Goal: Information Seeking & Learning: Understand process/instructions

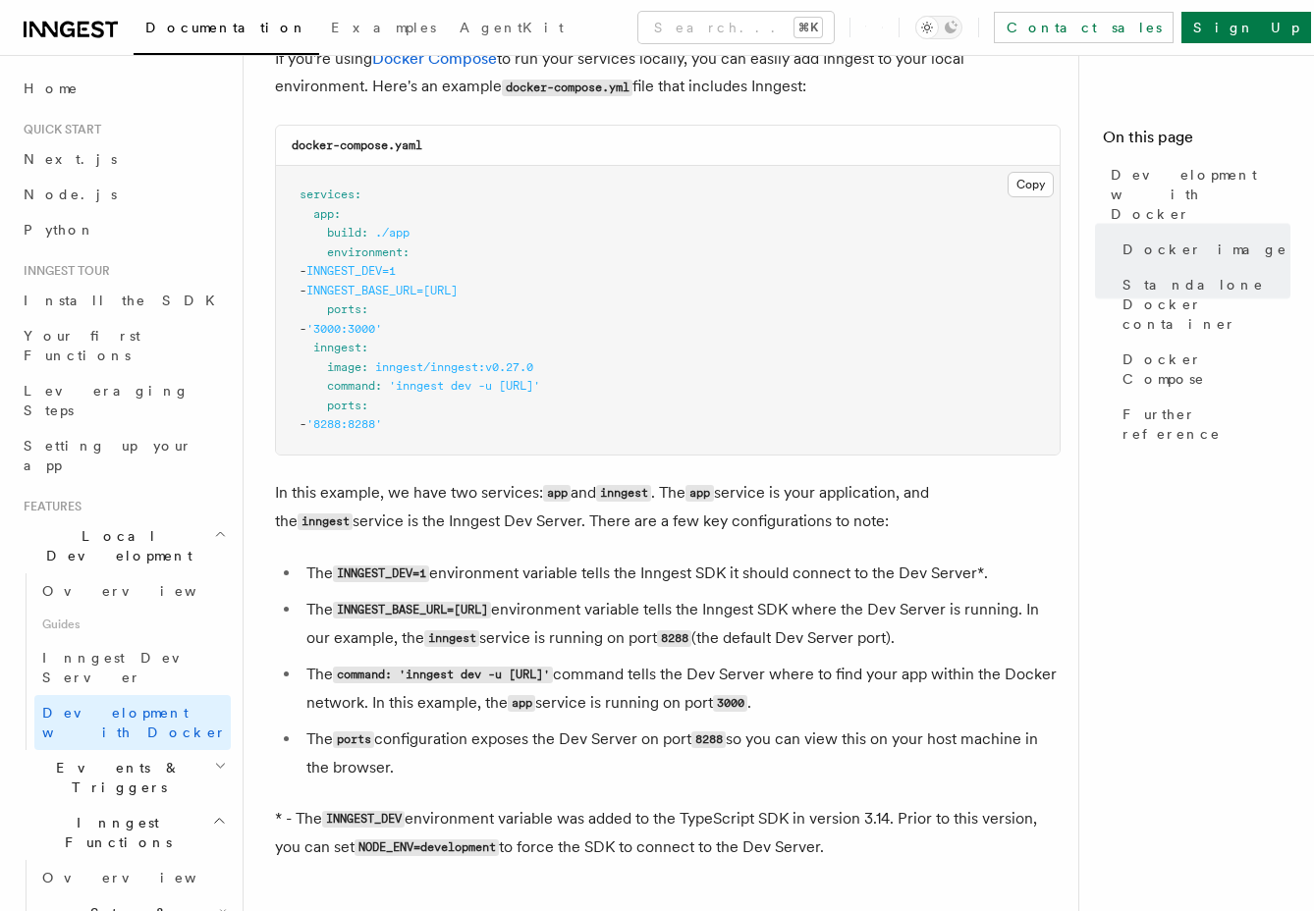
scroll to position [1378, 0]
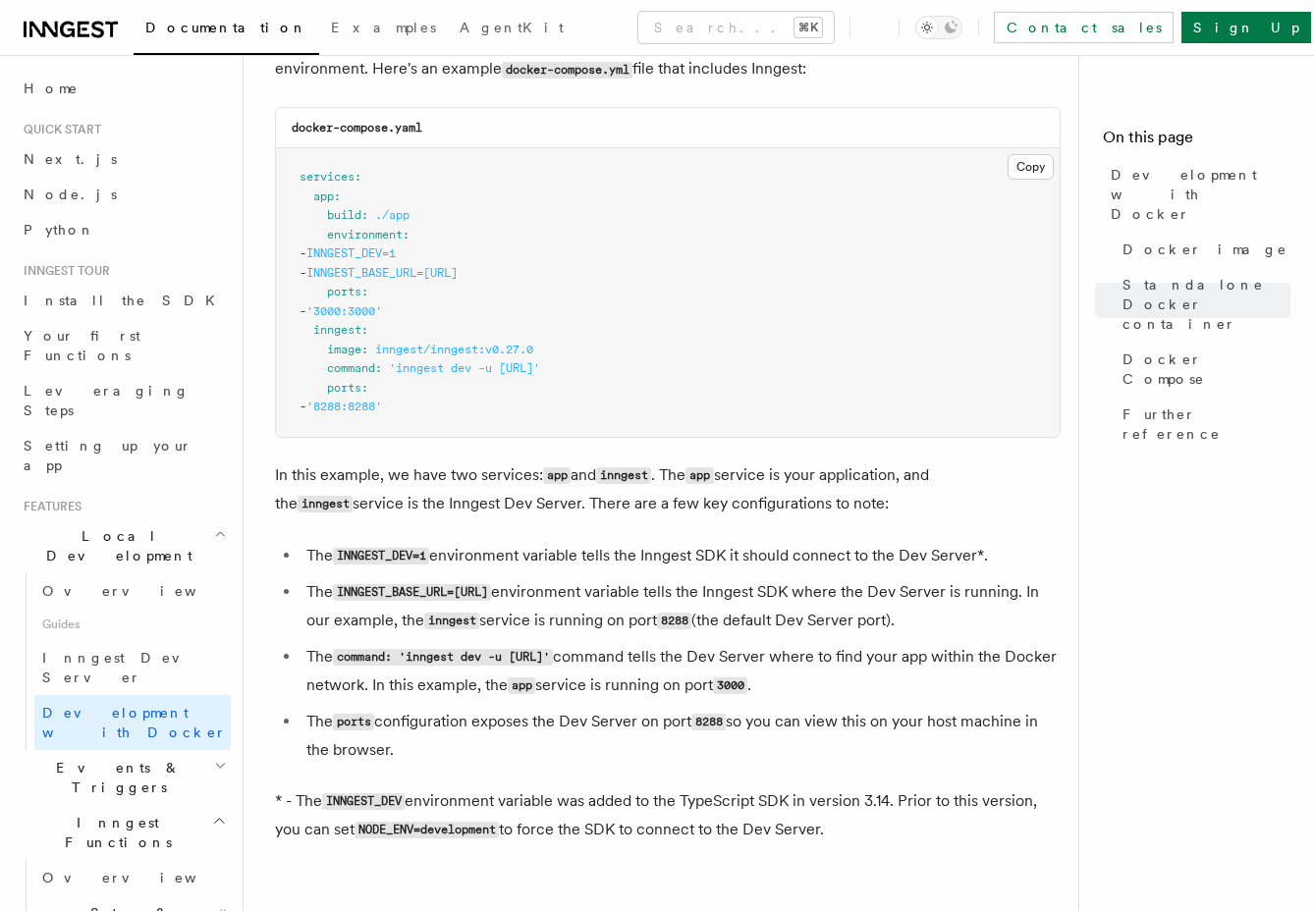
click at [465, 411] on pre "services : app : build : ./app environment : - INNGEST_DEV=1 - INNGEST_BASE_URL…" at bounding box center [668, 292] width 784 height 289
click at [500, 386] on pre "services : app : build : ./app environment : - INNGEST_DEV=1 - INNGEST_BASE_URL…" at bounding box center [668, 292] width 784 height 289
drag, startPoint x: 400, startPoint y: 378, endPoint x: 694, endPoint y: 376, distance: 294.6
click at [540, 375] on span "'inngest dev -u [URL]'" at bounding box center [464, 368] width 151 height 14
drag, startPoint x: 741, startPoint y: 374, endPoint x: 327, endPoint y: 377, distance: 414.4
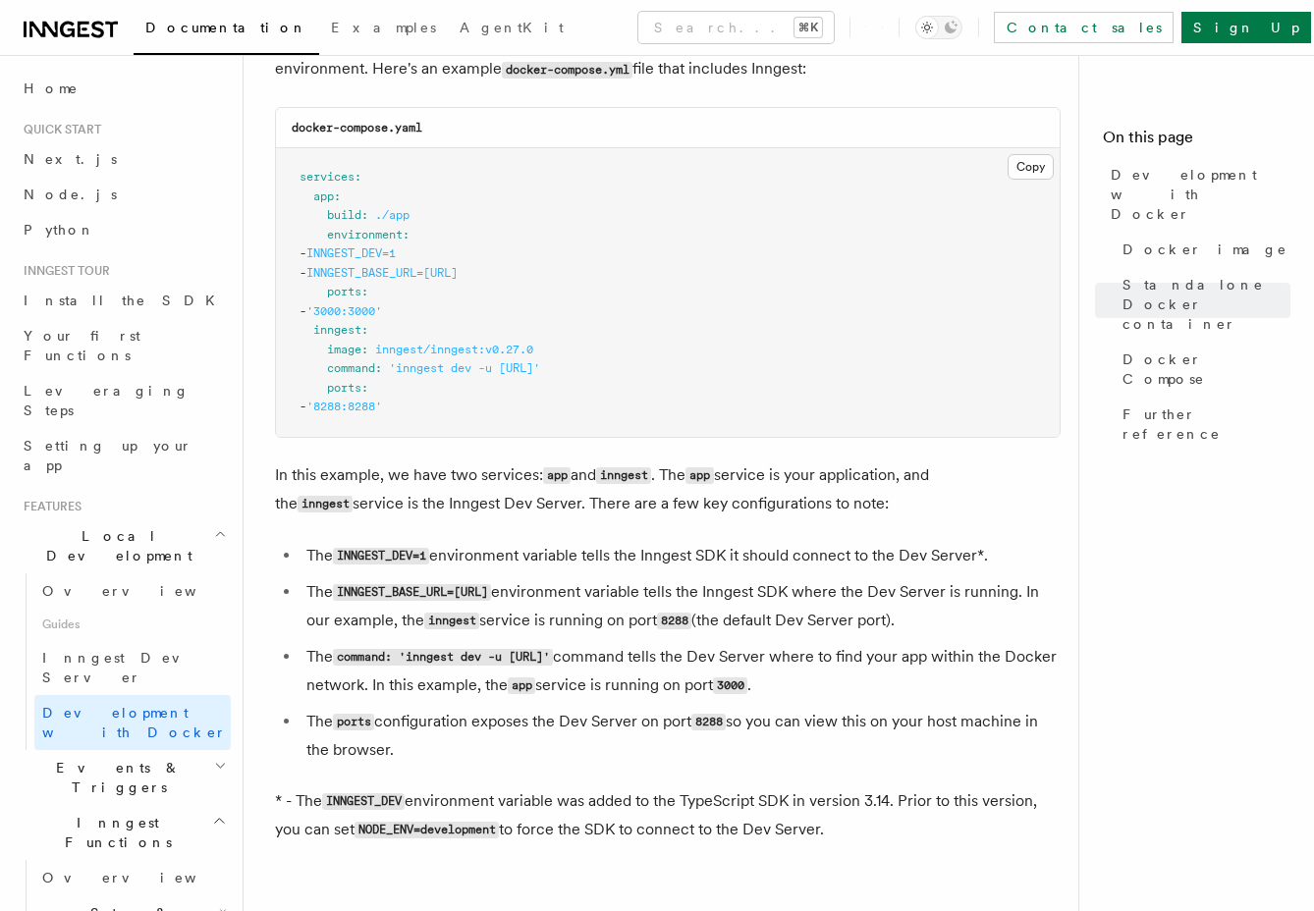
click at [327, 377] on pre "services : app : build : ./app environment : - INNGEST_DEV=1 - INNGEST_BASE_URL…" at bounding box center [668, 292] width 784 height 289
copy span "command : 'inngest dev -u [URL]'"
click at [539, 412] on pre "services : app : build : ./app environment : - INNGEST_DEV=1 - INNGEST_BASE_URL…" at bounding box center [668, 292] width 784 height 289
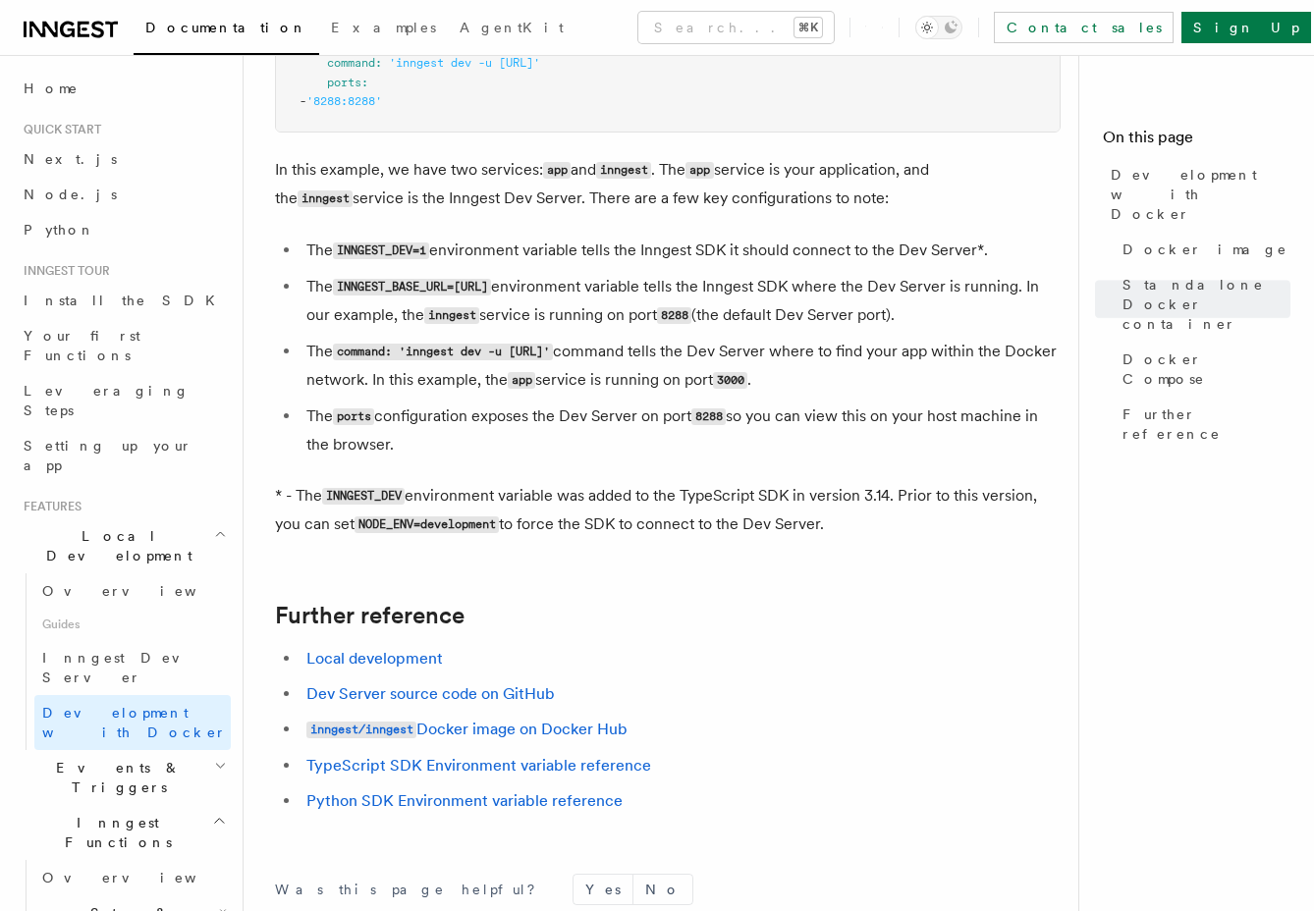
scroll to position [1981, 0]
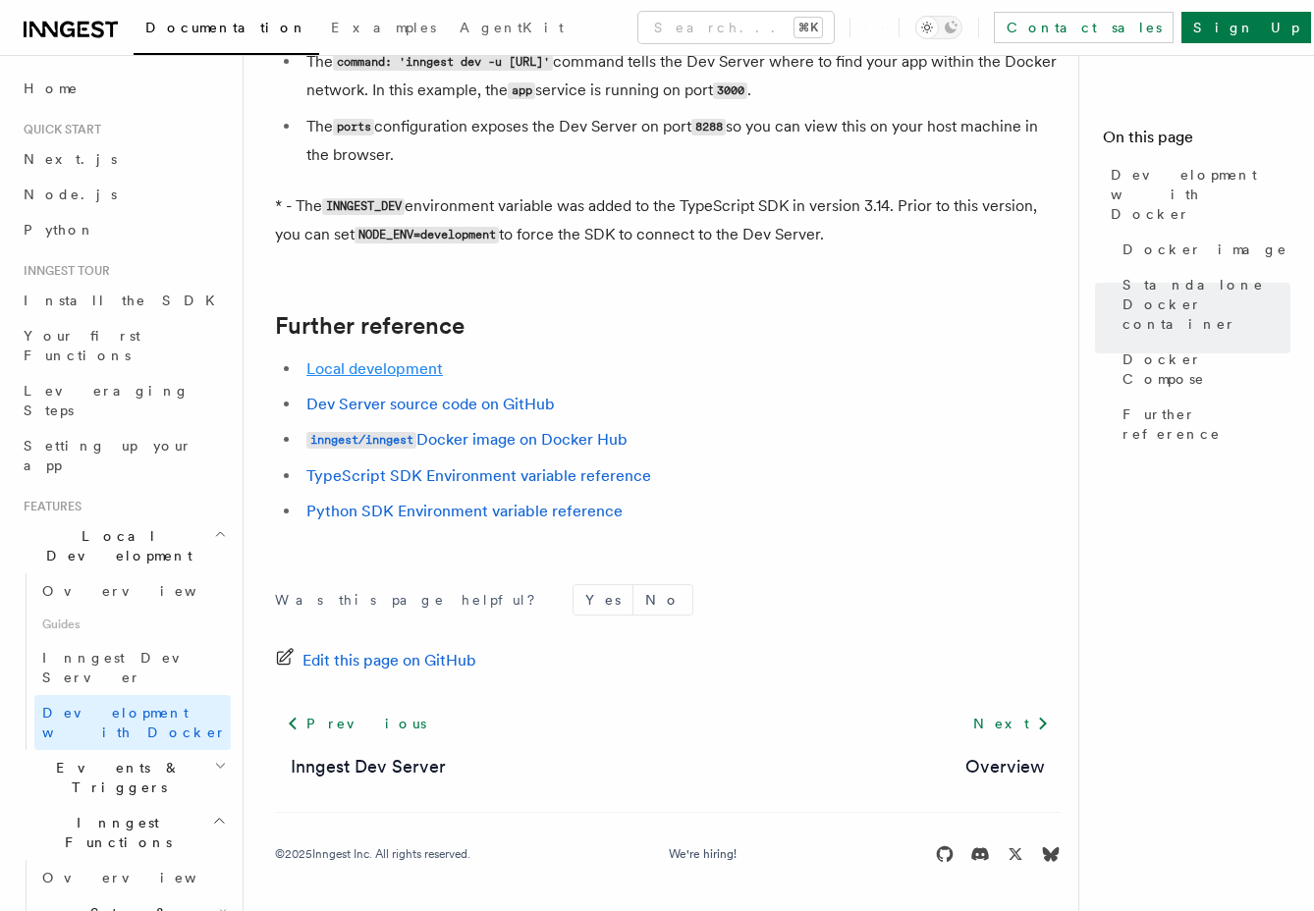
click at [374, 362] on link "Local development" at bounding box center [374, 368] width 136 height 19
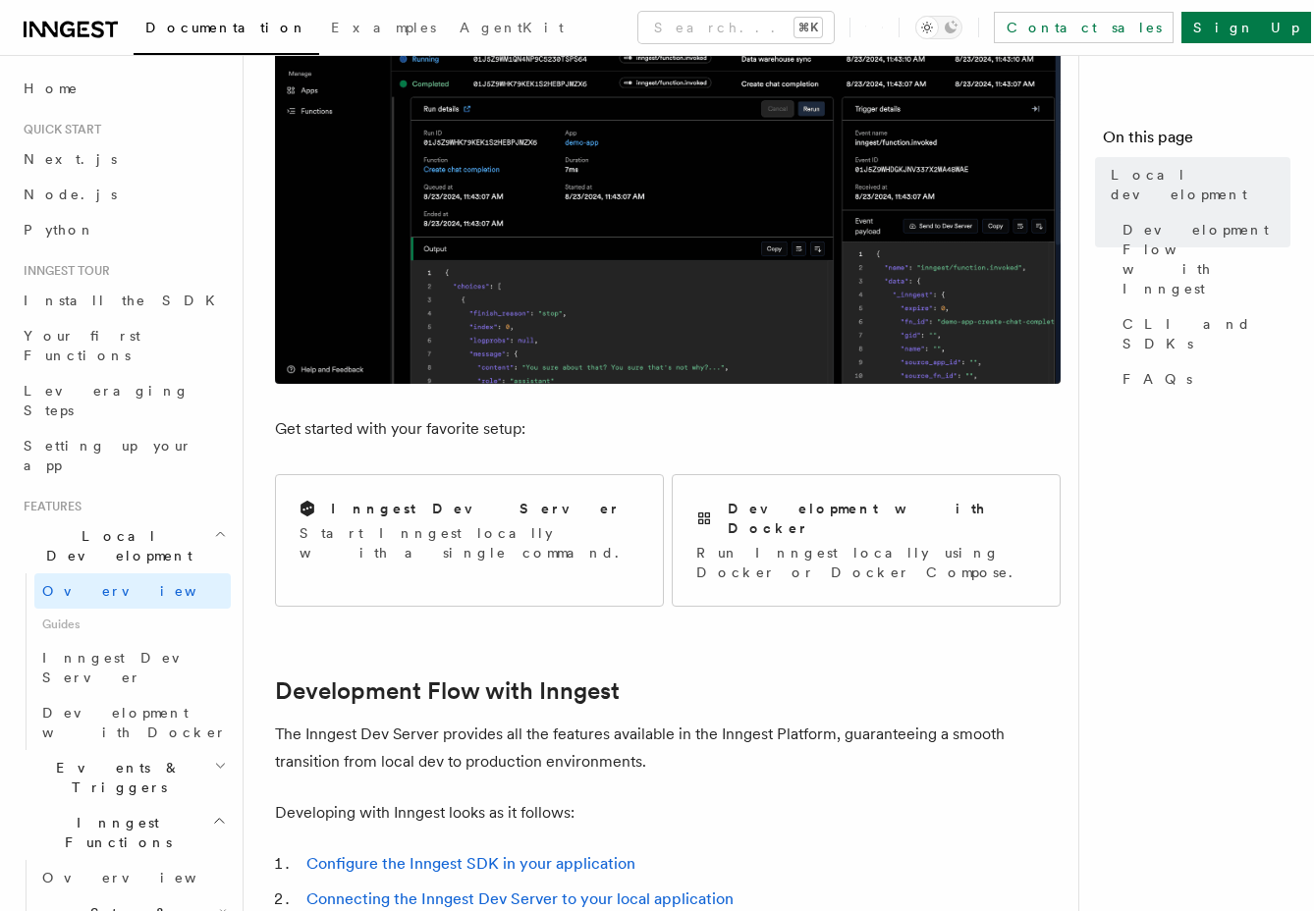
scroll to position [435, 0]
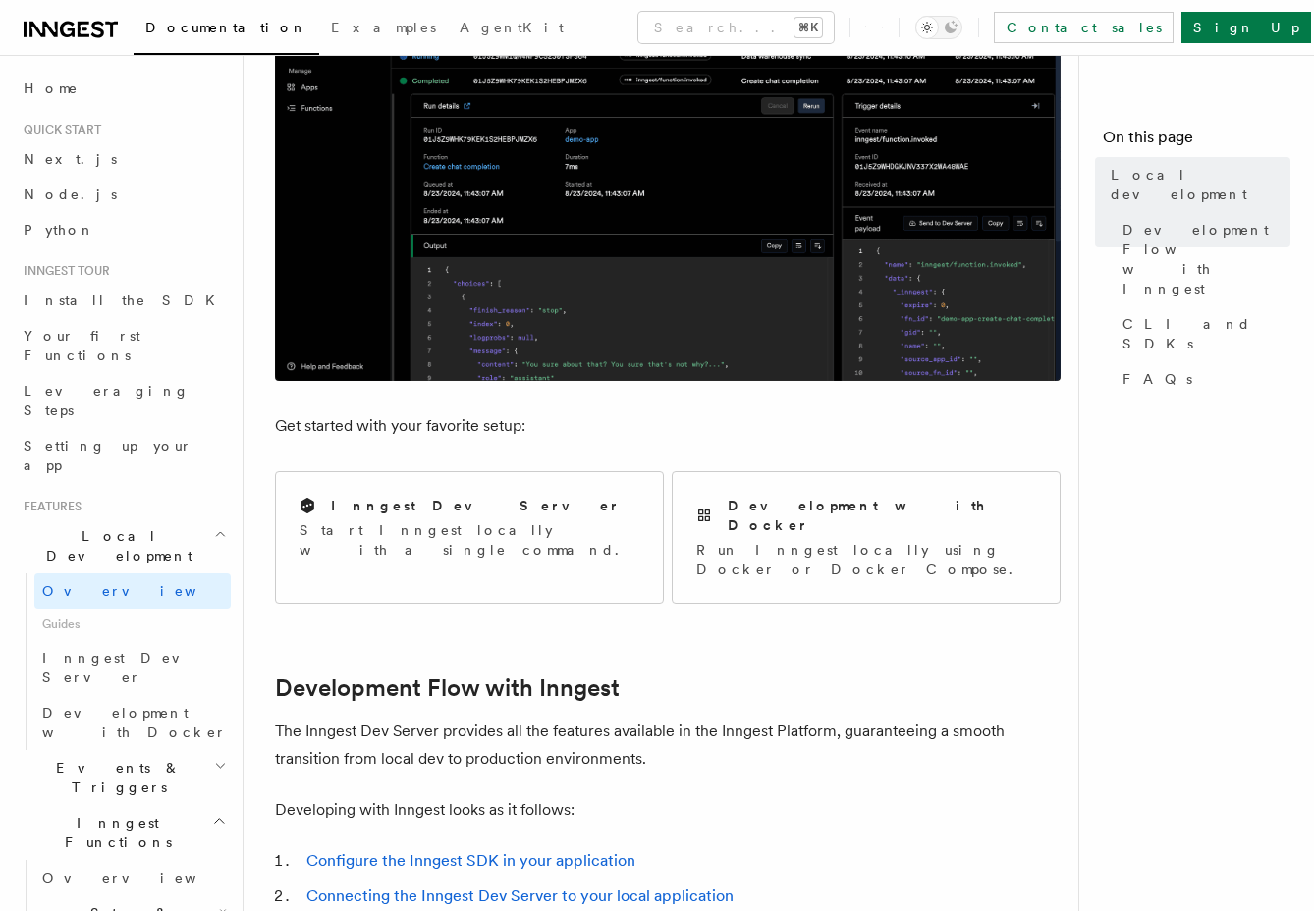
click at [481, 483] on div "Inngest Dev Server Start Inngest locally with a single command." at bounding box center [469, 527] width 387 height 111
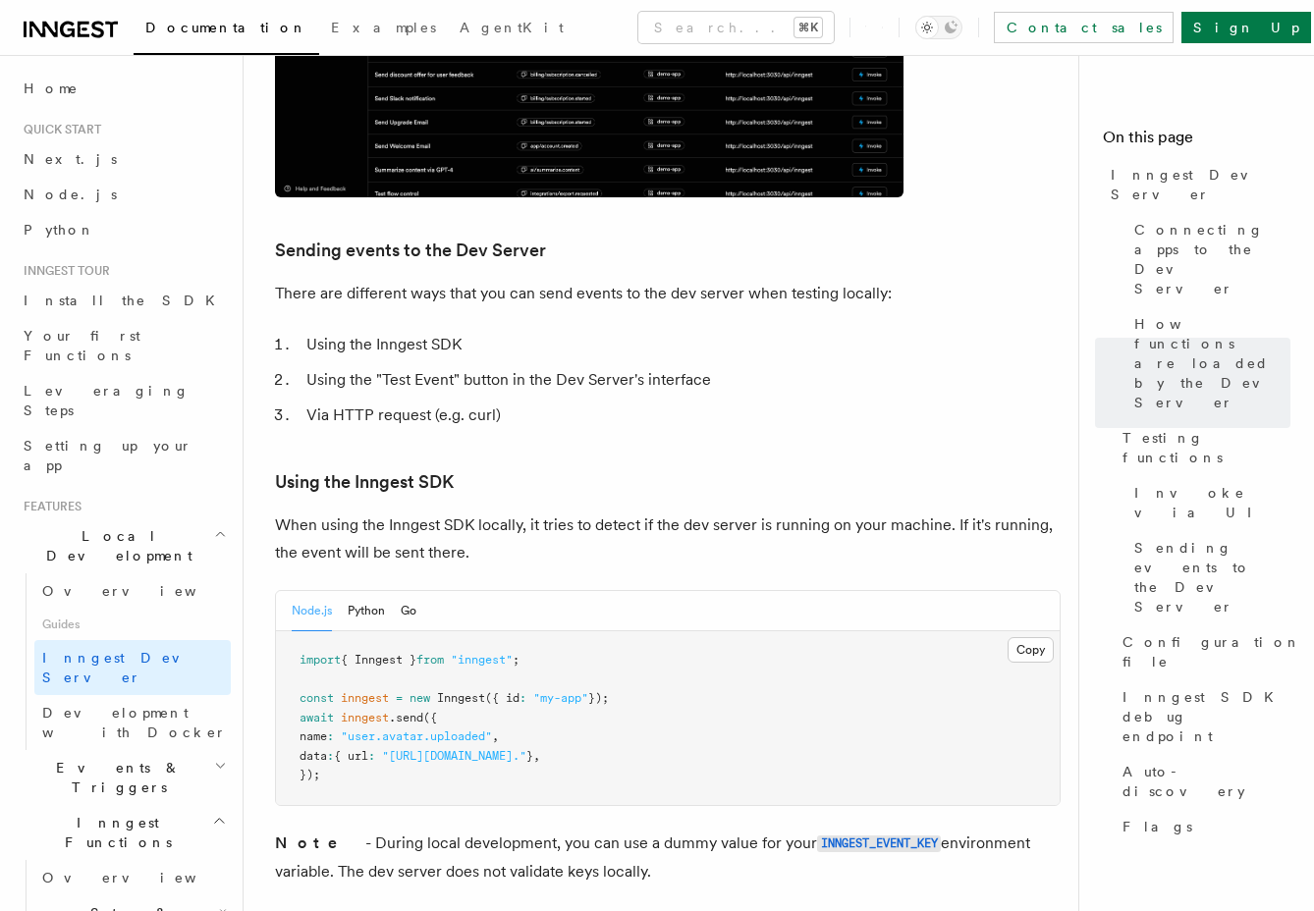
scroll to position [3435, 0]
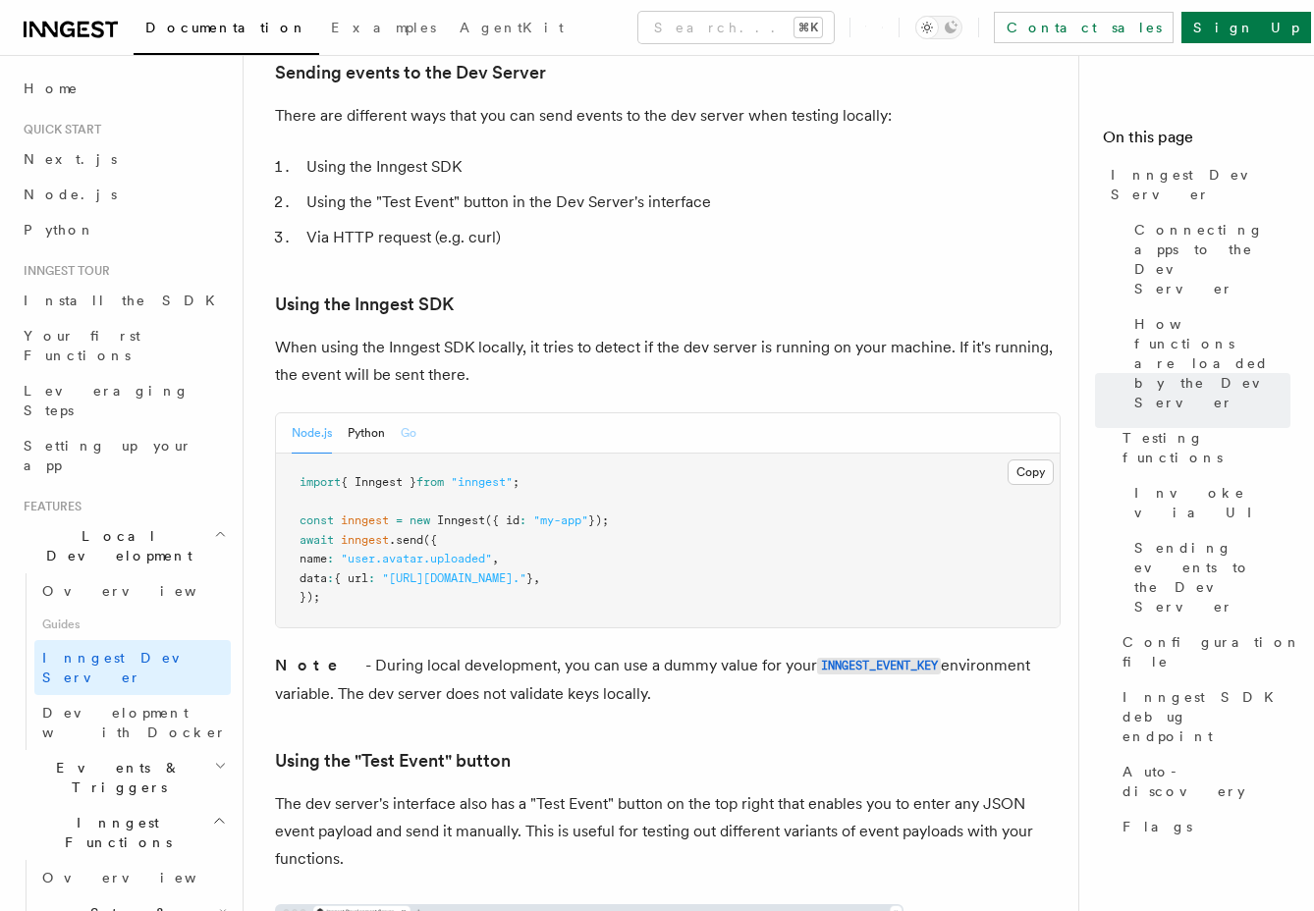
click at [406, 413] on button "Go" at bounding box center [409, 433] width 16 height 40
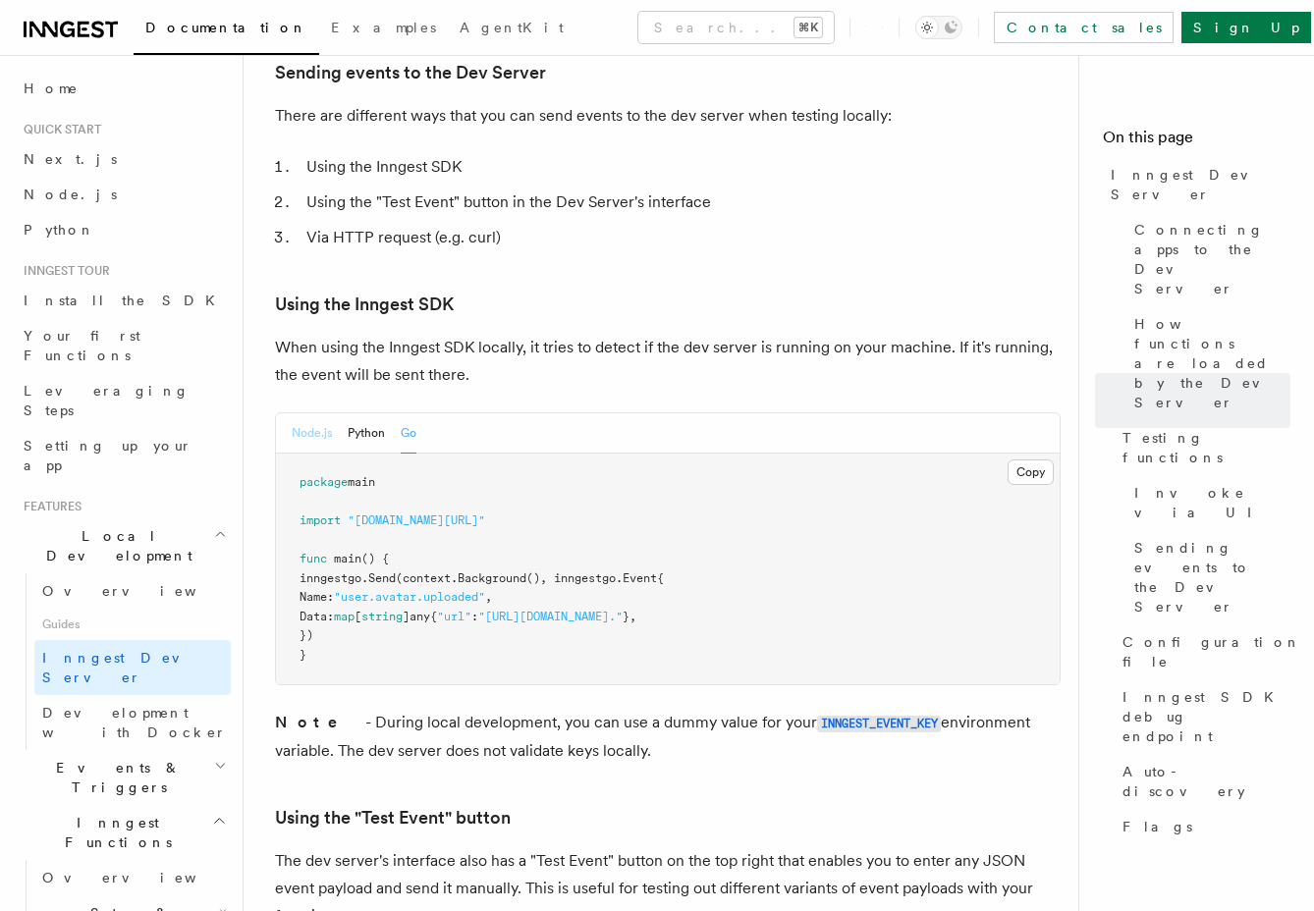
click at [310, 413] on button "Node.js" at bounding box center [312, 433] width 40 height 40
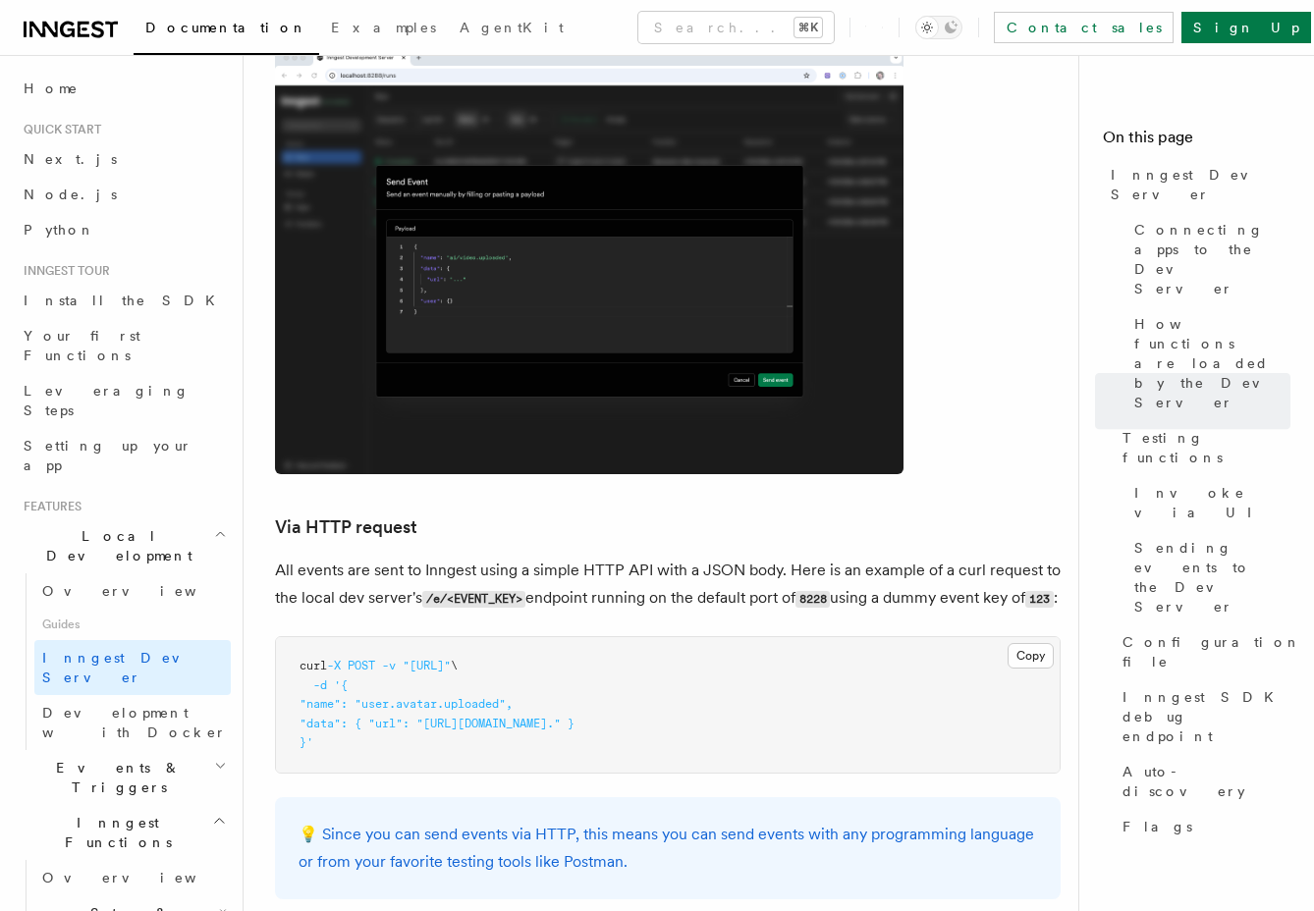
scroll to position [4339, 0]
